Goal: Check status: Check status

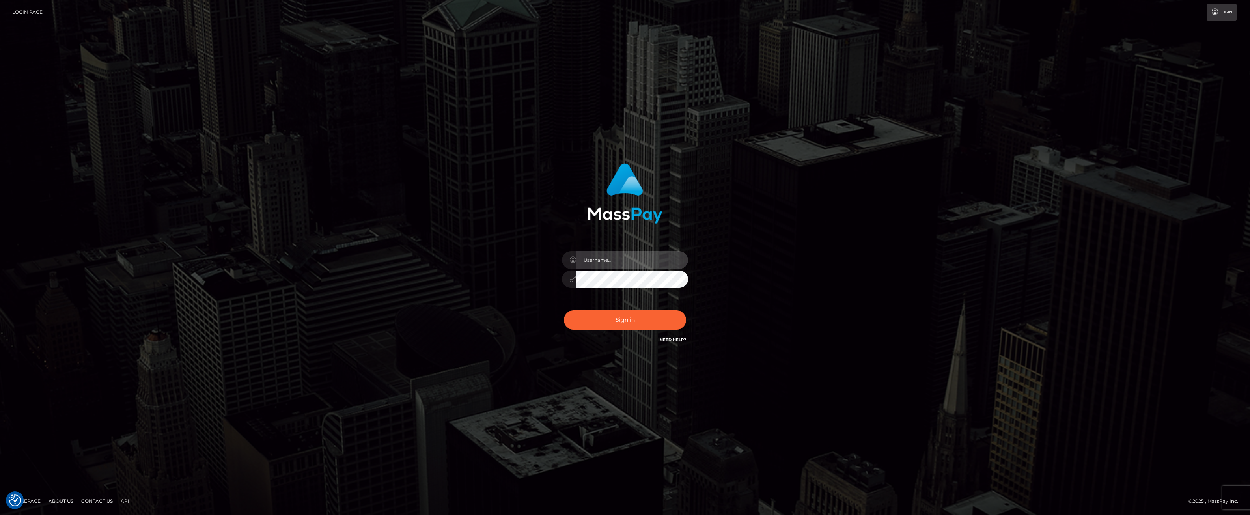
click at [622, 261] on input "text" at bounding box center [632, 260] width 112 height 18
type input "ashbil"
click at [627, 320] on button "Sign in" at bounding box center [625, 319] width 122 height 19
click at [606, 261] on input "text" at bounding box center [632, 260] width 112 height 18
type input "ashbil"
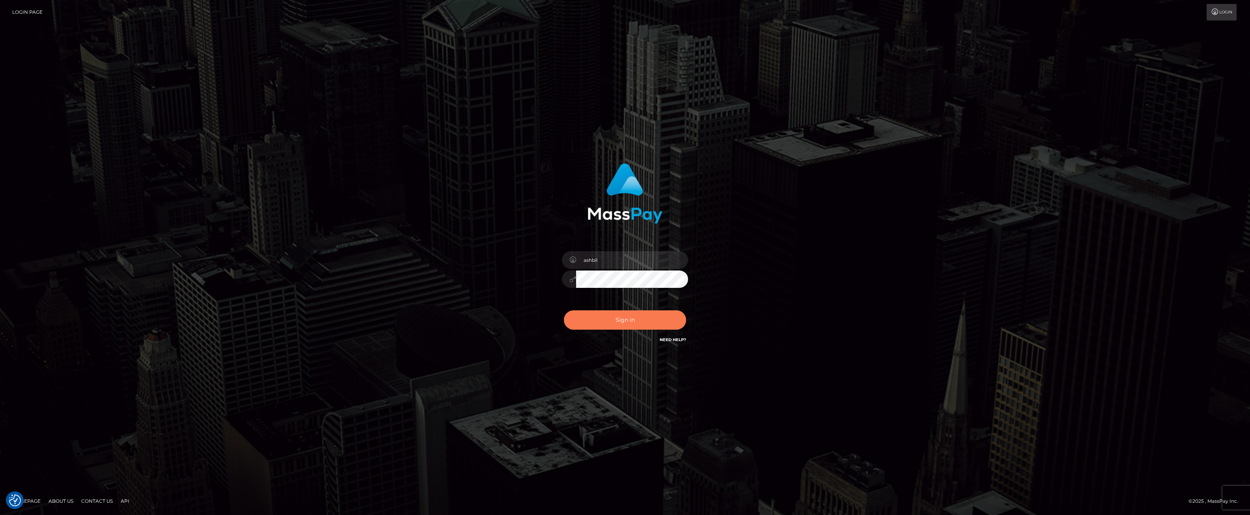
click at [615, 322] on button "Sign in" at bounding box center [625, 319] width 122 height 19
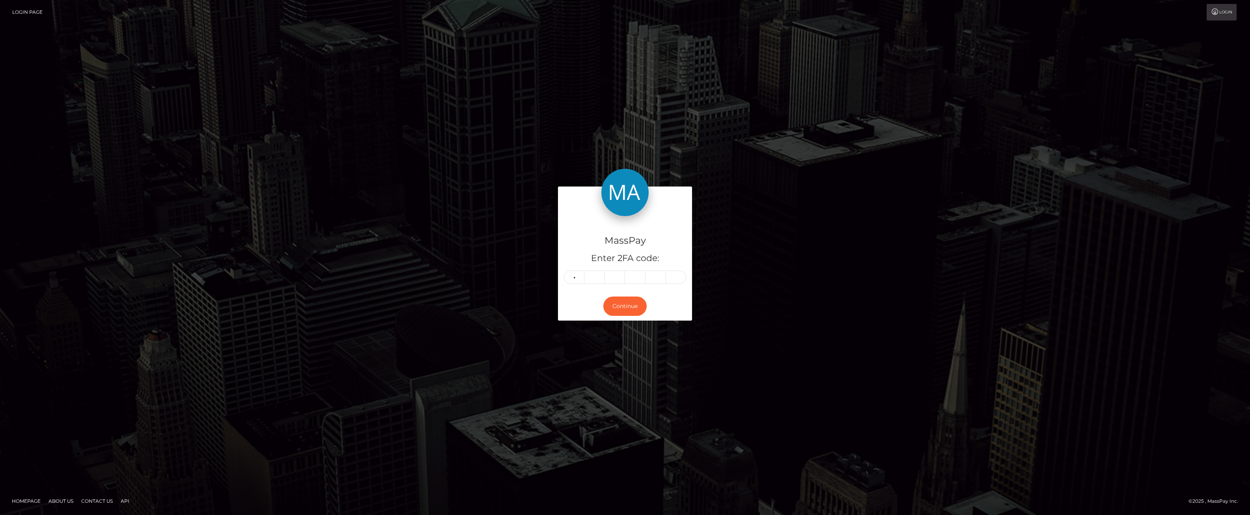
type input "1"
type input "8"
type input "2"
type input "3"
type input "0"
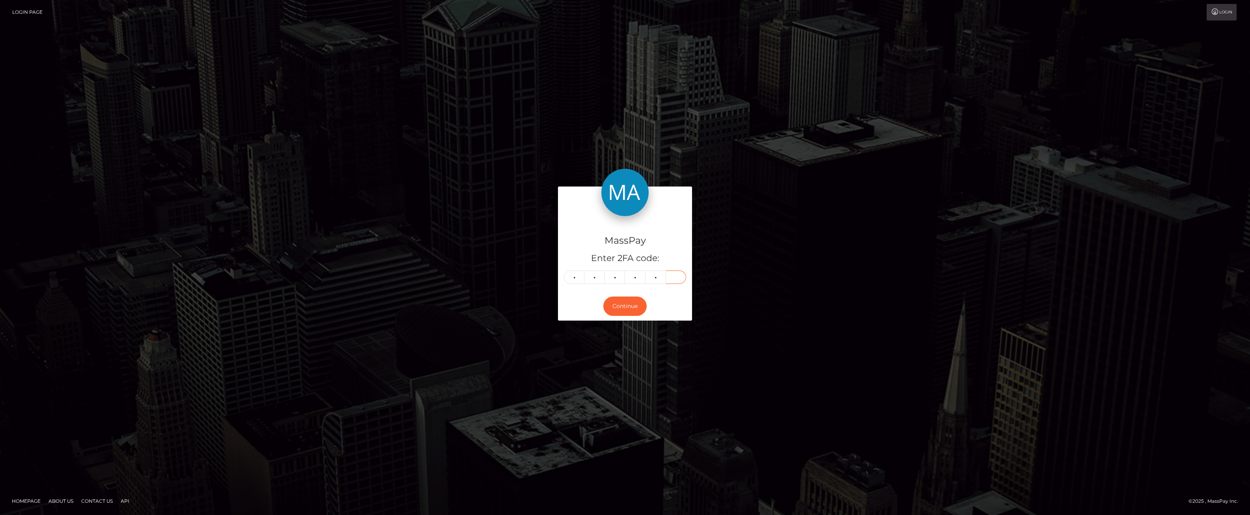
type input "0"
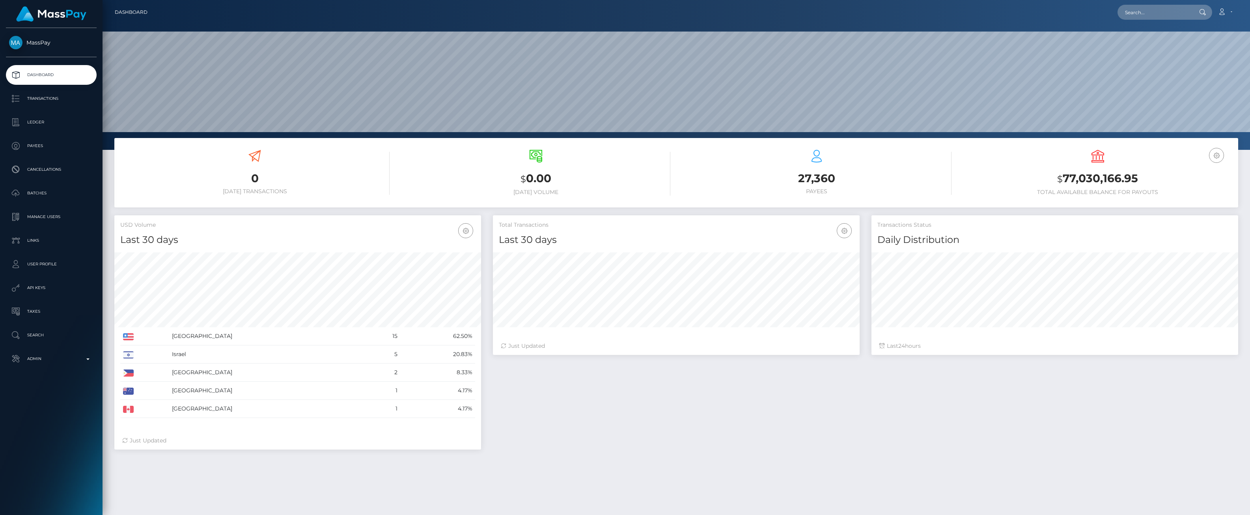
scroll to position [140, 367]
click at [91, 359] on p "Admin" at bounding box center [51, 359] width 84 height 12
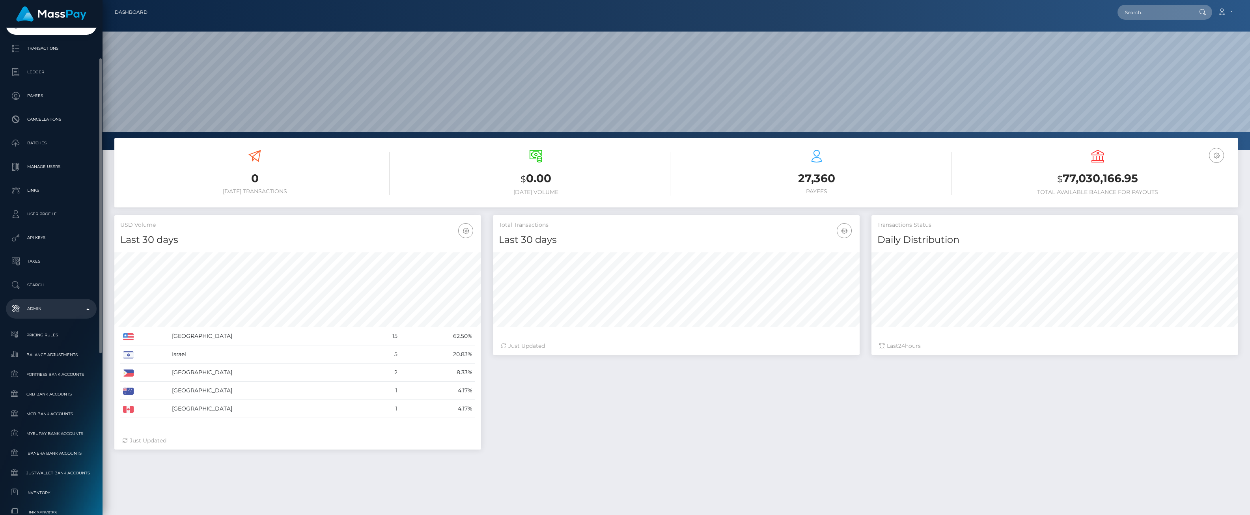
scroll to position [0, 0]
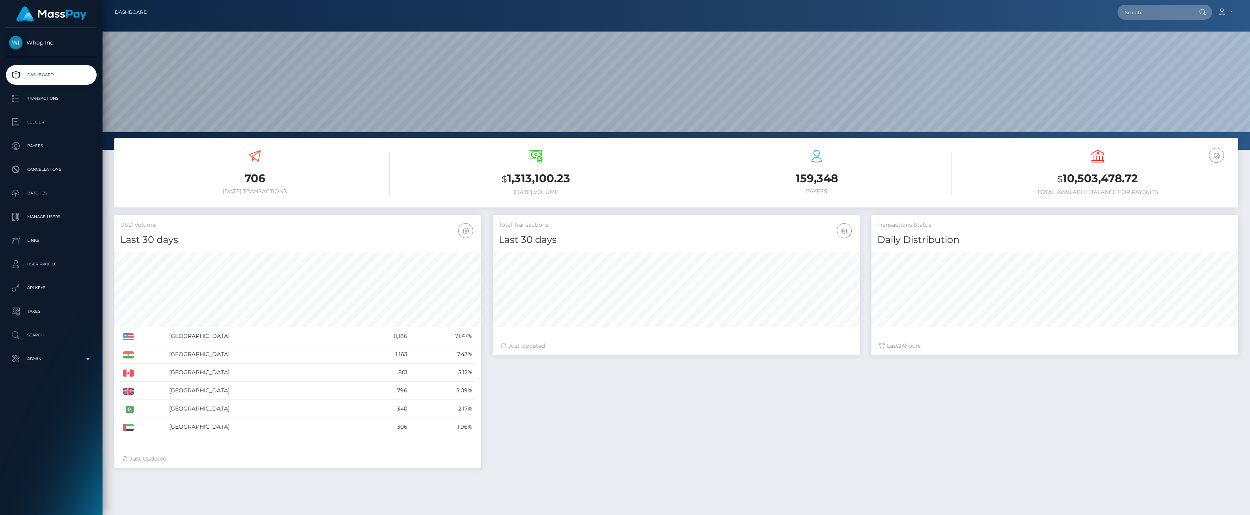
scroll to position [140, 367]
click at [41, 121] on p "Ledger" at bounding box center [51, 122] width 84 height 12
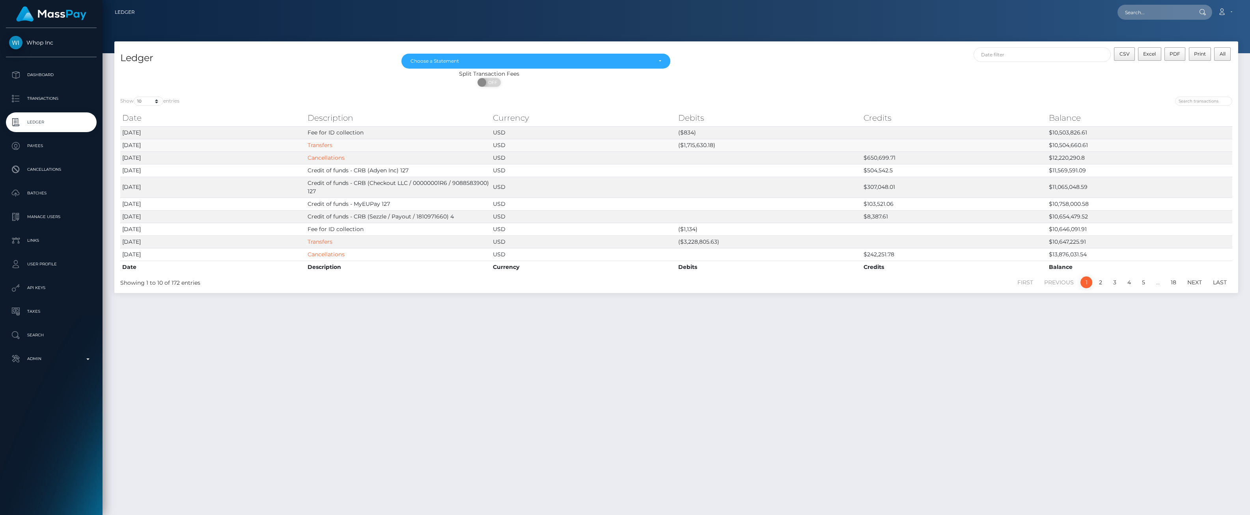
click at [318, 148] on td "Transfers" at bounding box center [397, 145] width 185 height 13
click at [326, 143] on link "Transfers" at bounding box center [319, 145] width 25 height 7
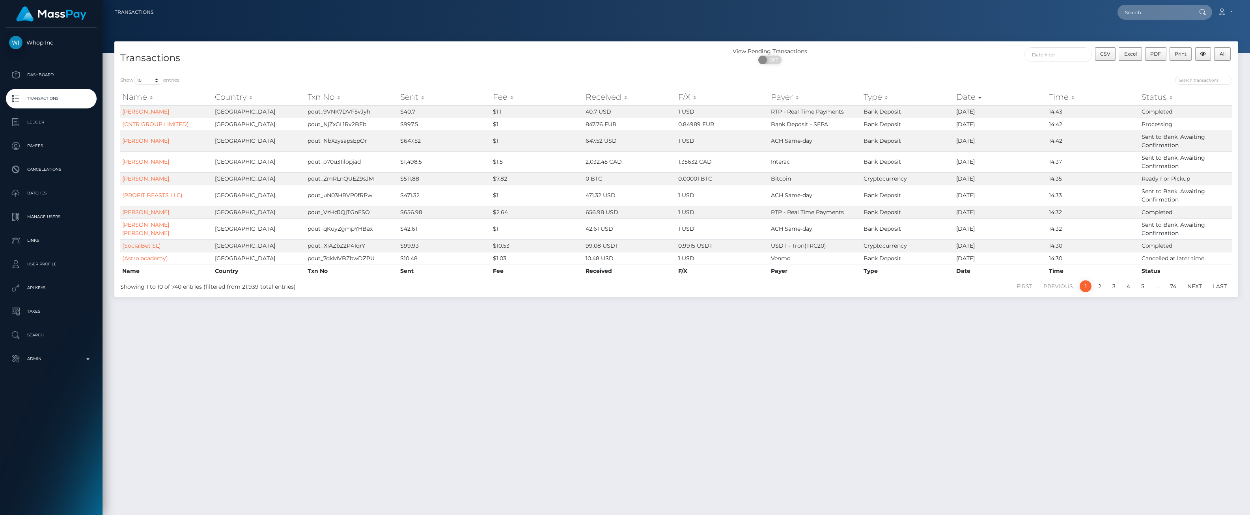
click at [418, 99] on th "Sent" at bounding box center [444, 97] width 93 height 16
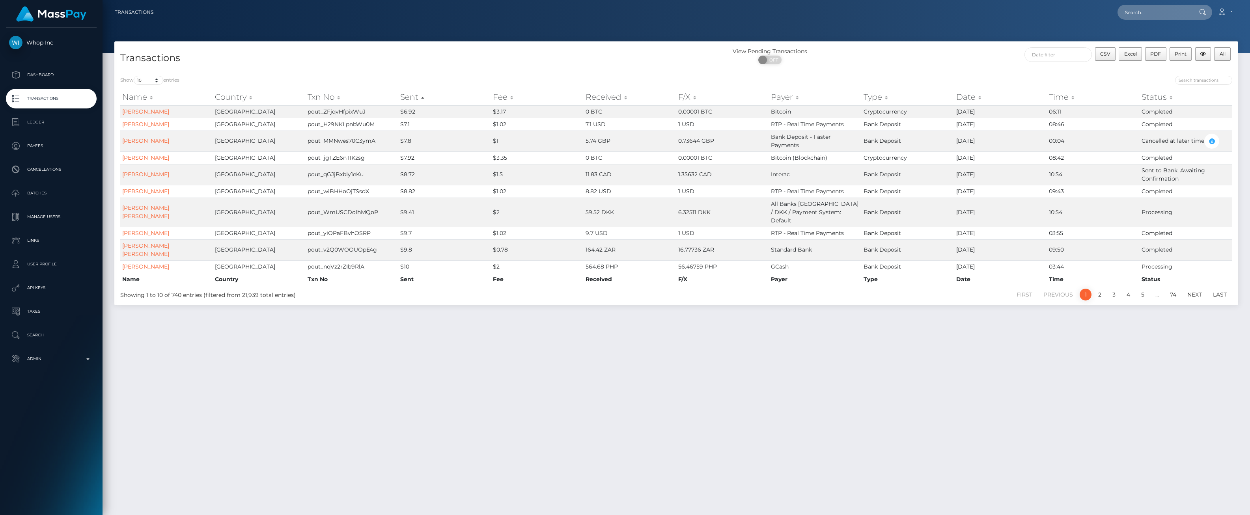
click at [418, 99] on th "Sent" at bounding box center [444, 97] width 93 height 16
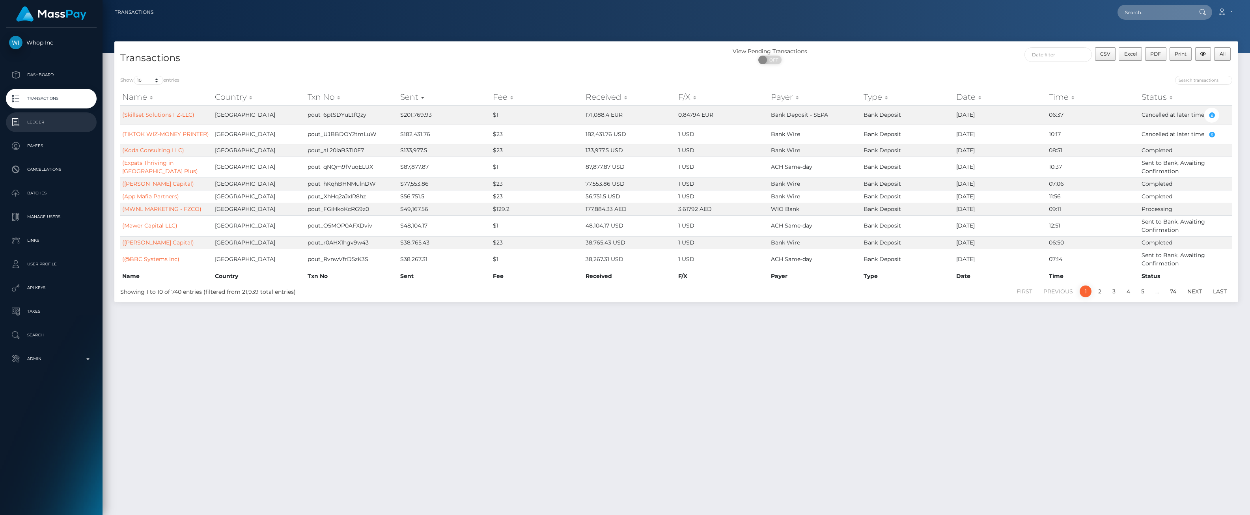
click at [58, 124] on p "Ledger" at bounding box center [51, 122] width 84 height 12
